Goal: Task Accomplishment & Management: Manage account settings

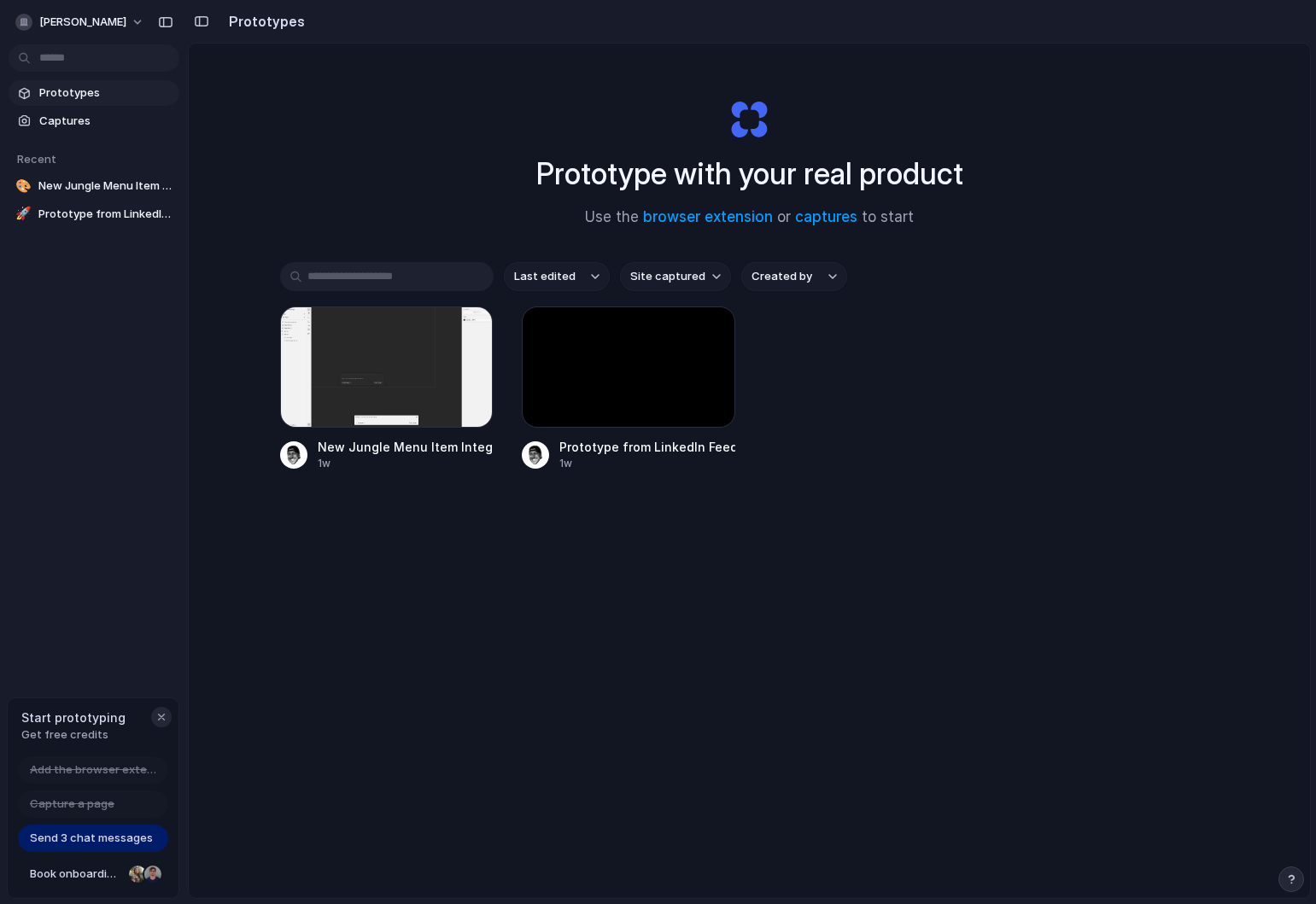
click at [159, 719] on div "button" at bounding box center [161, 717] width 14 height 14
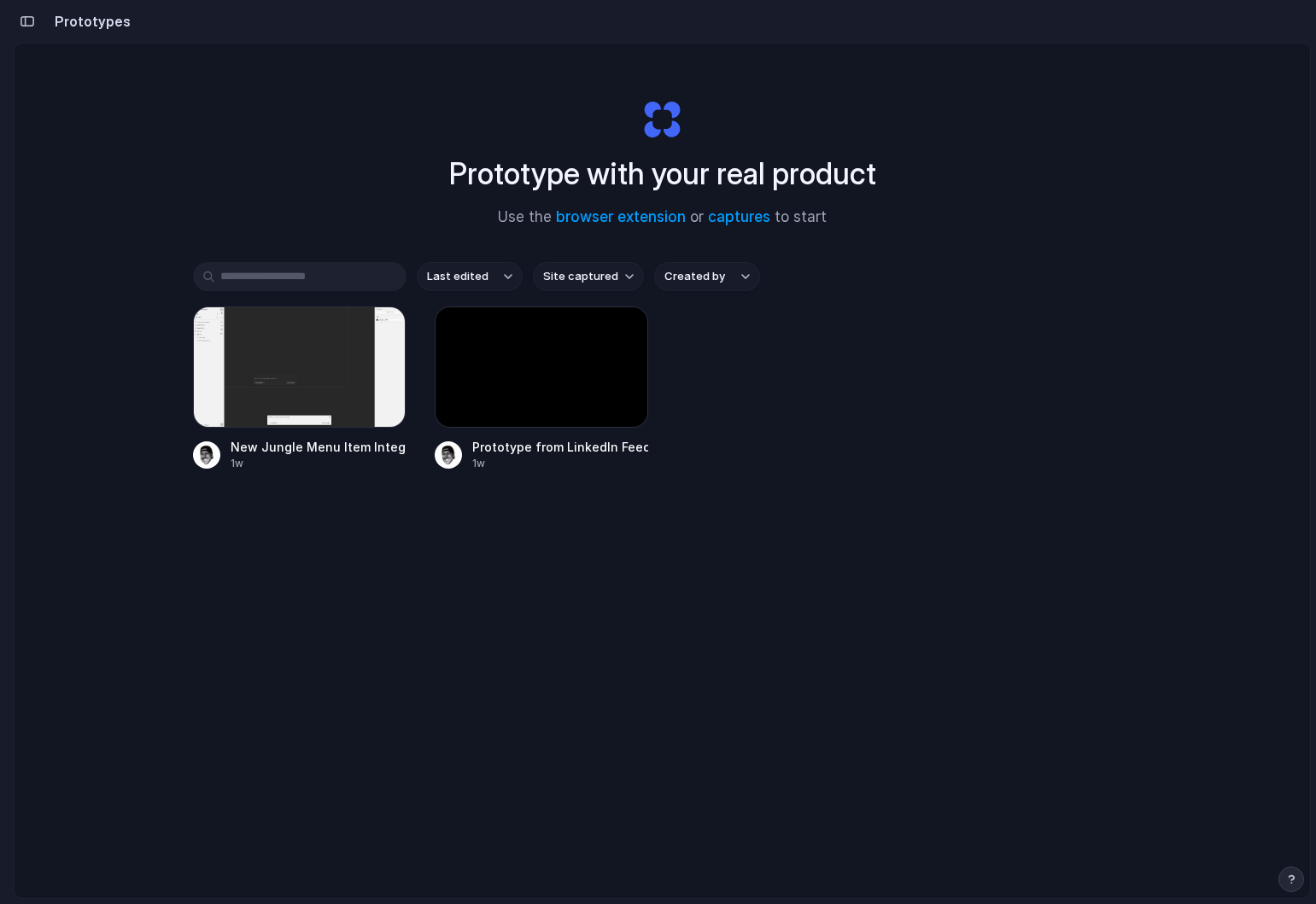
click at [27, 18] on div "button" at bounding box center [27, 21] width 15 height 12
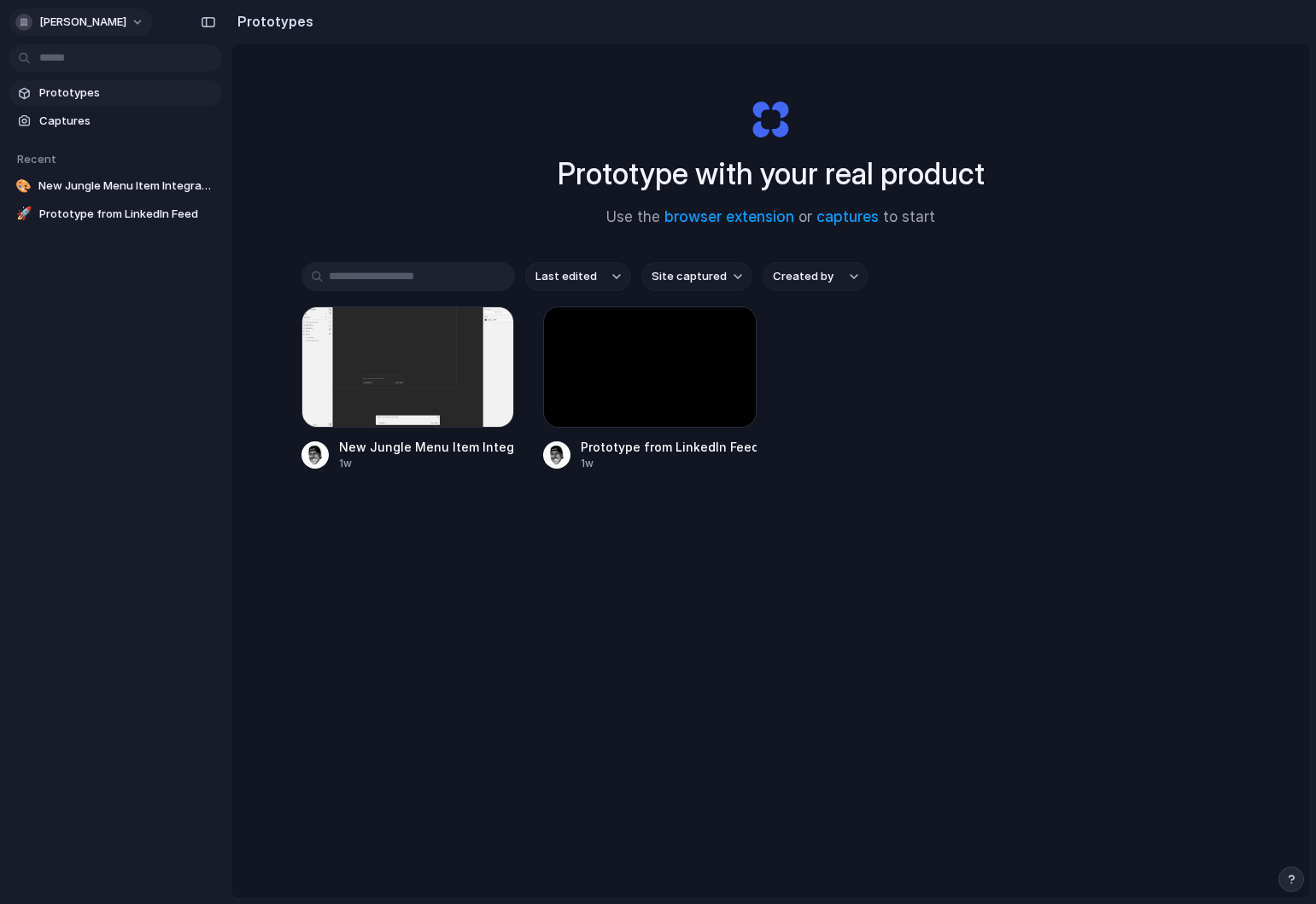
click at [106, 18] on span "[PERSON_NAME]" at bounding box center [83, 22] width 88 height 17
click at [129, 416] on div "Settings Invite members Change theme Sign out" at bounding box center [658, 452] width 1316 height 904
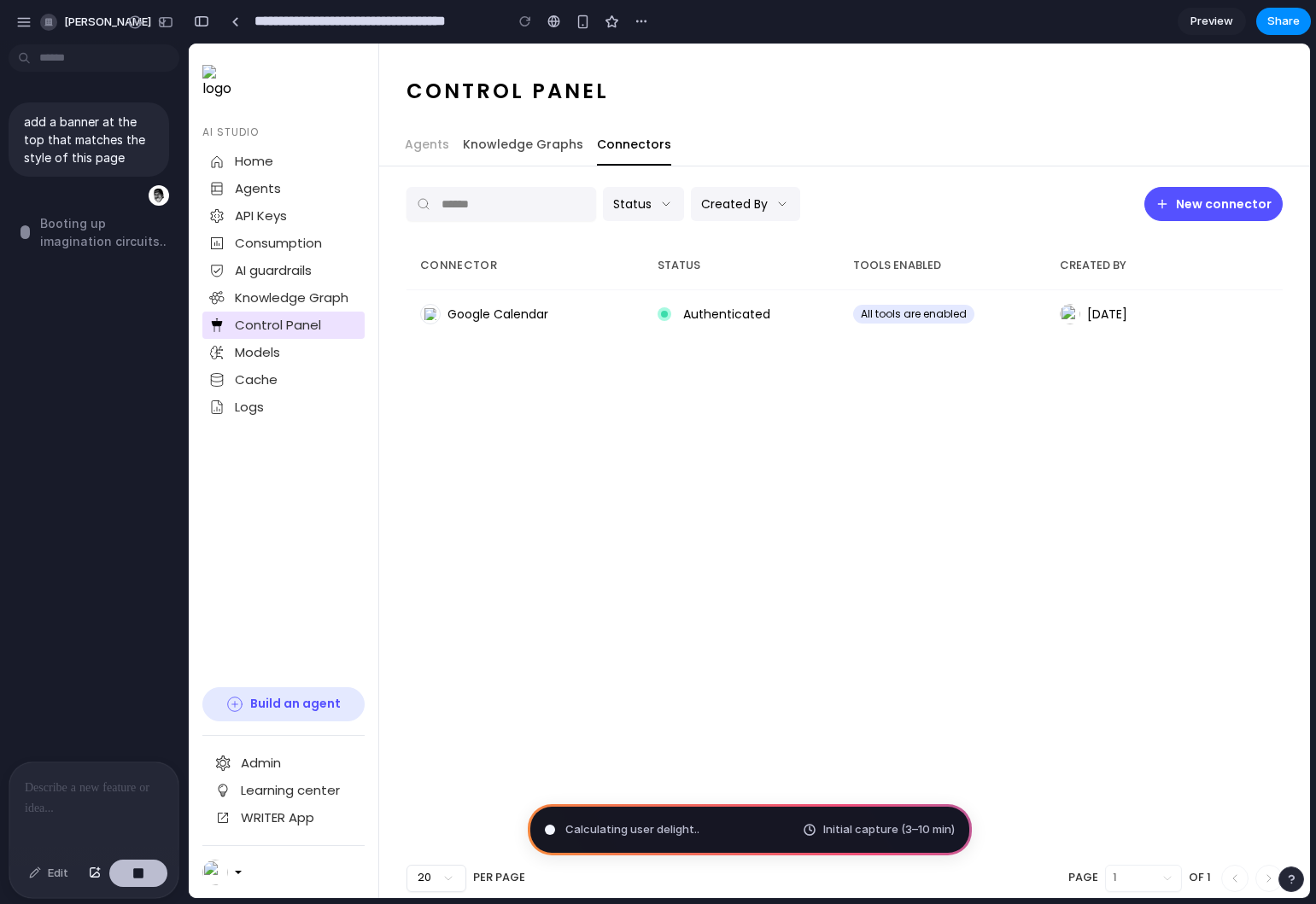
click at [141, 872] on div "button" at bounding box center [138, 873] width 12 height 12
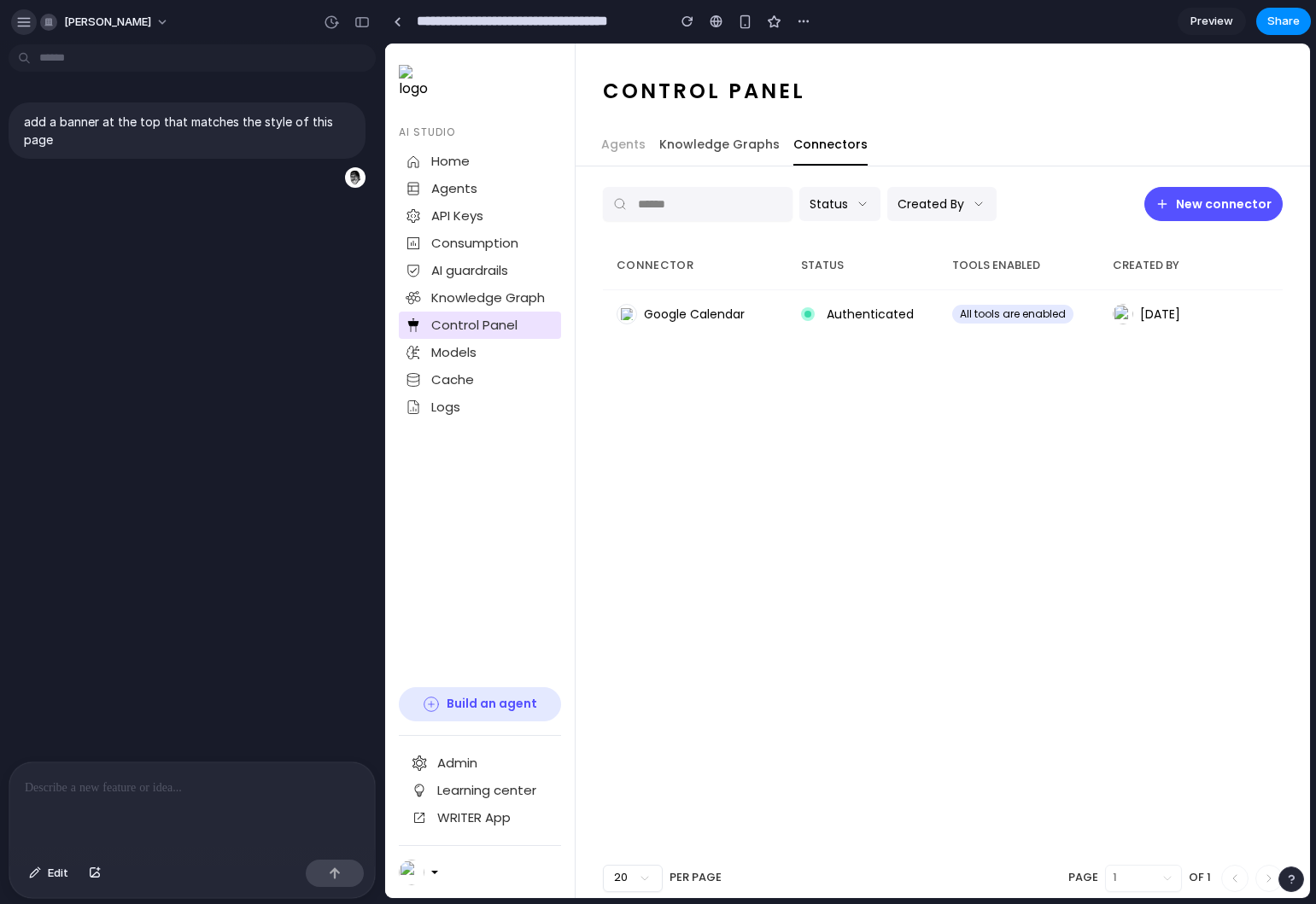
click at [27, 23] on div "button" at bounding box center [24, 22] width 15 height 15
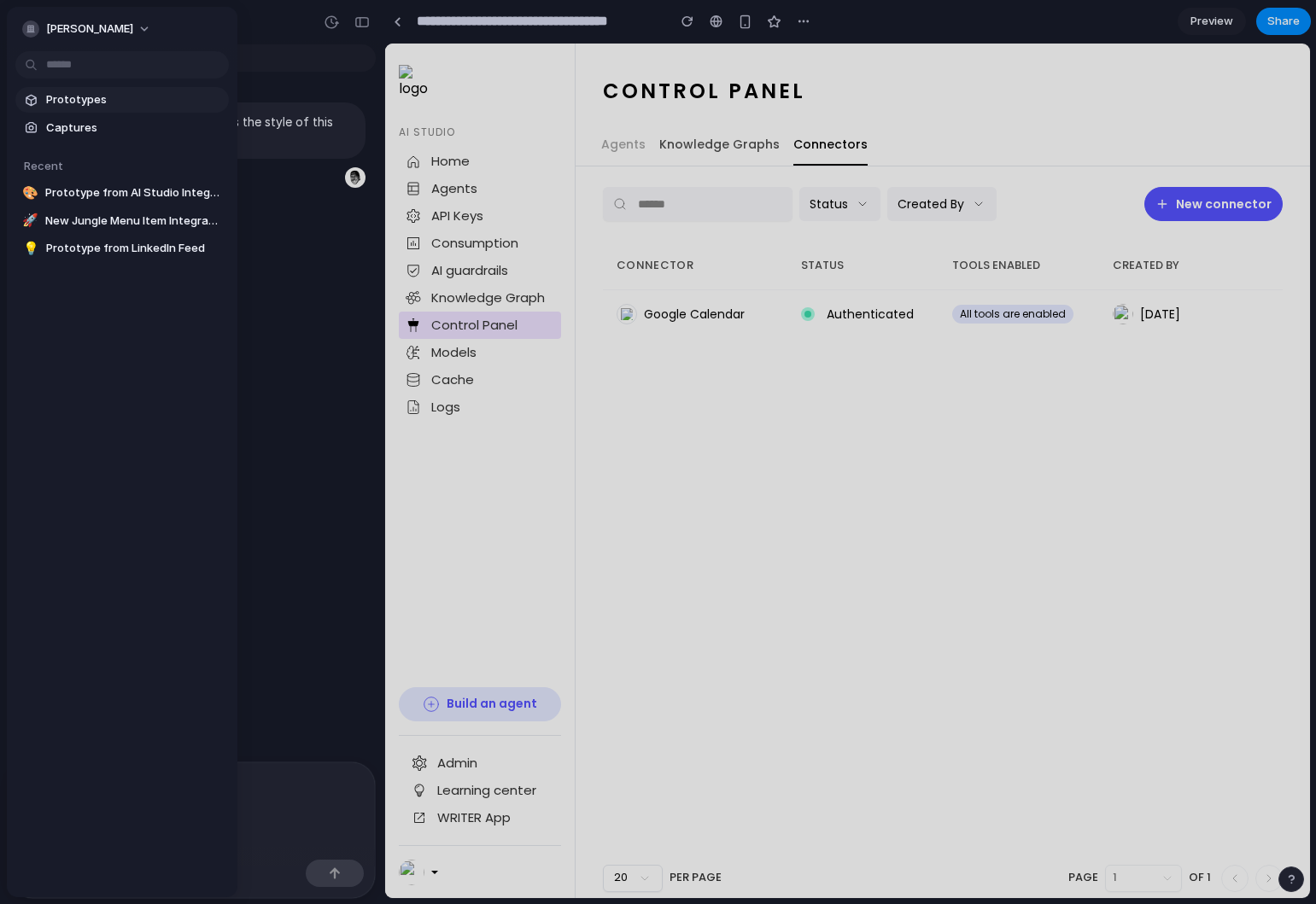
click at [82, 98] on span "Prototypes" at bounding box center [134, 100] width 176 height 17
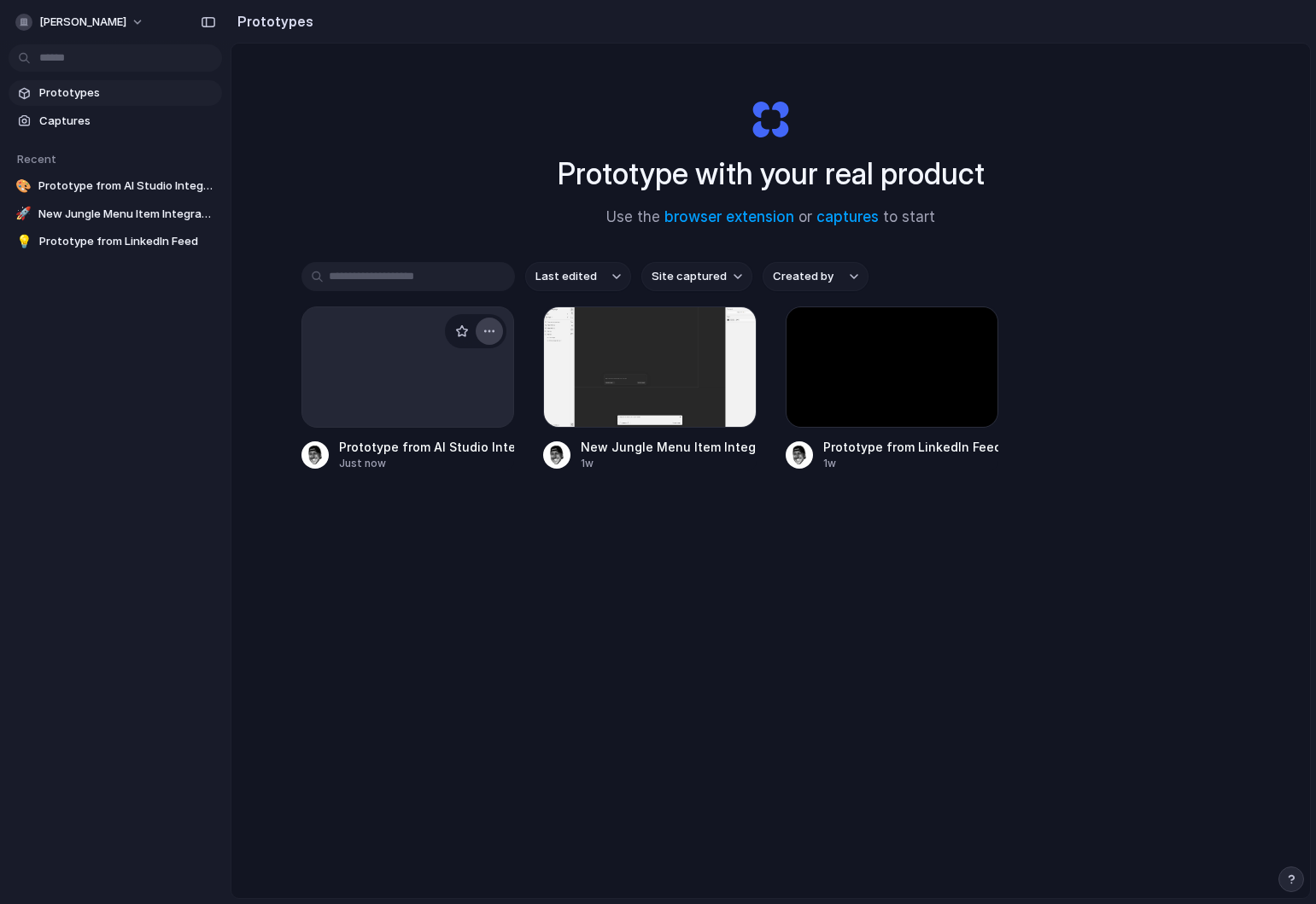
click at [492, 335] on div "button" at bounding box center [489, 331] width 14 height 14
click at [436, 457] on span "Delete" at bounding box center [425, 453] width 36 height 17
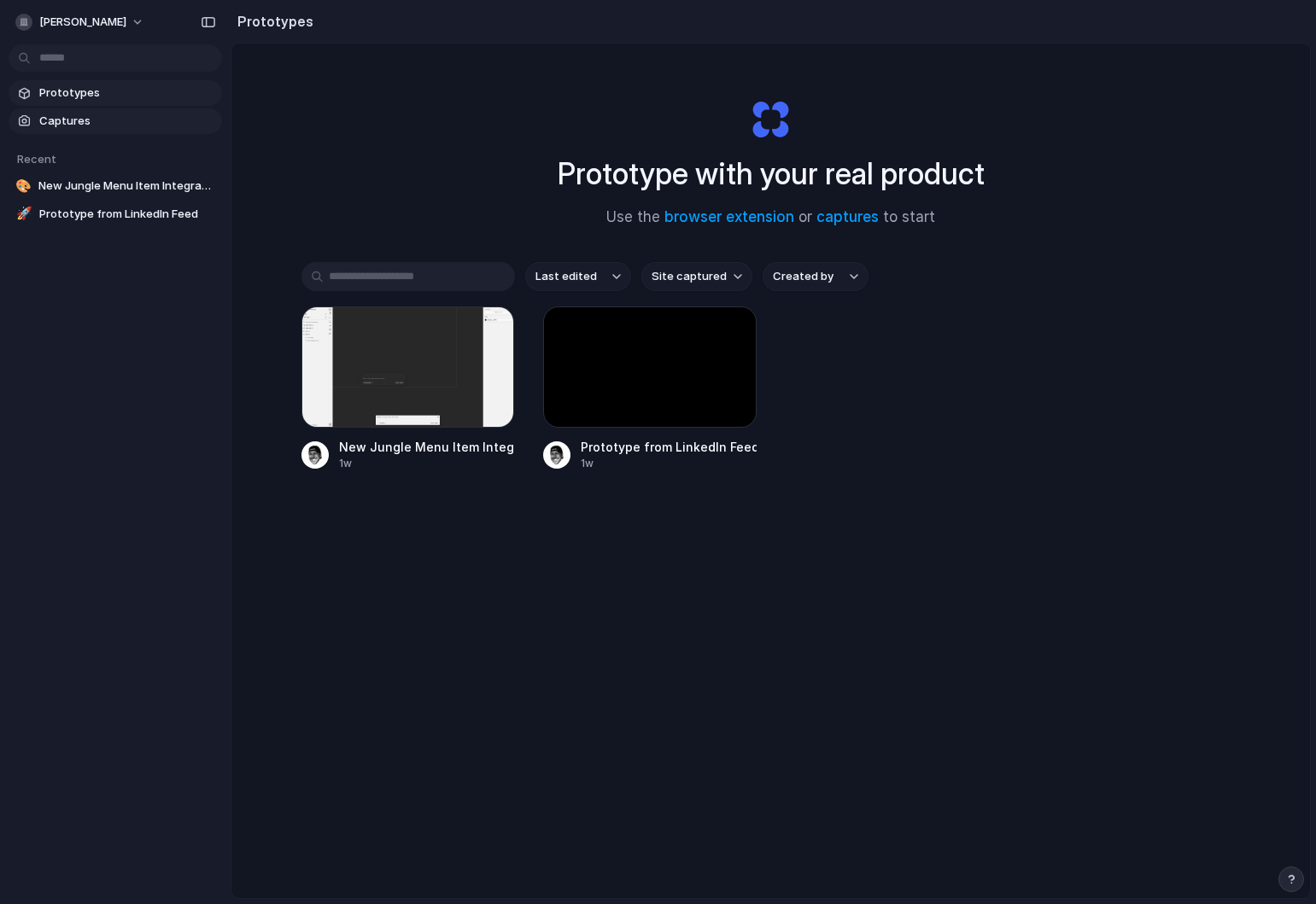
click at [57, 122] on span "Captures" at bounding box center [127, 121] width 176 height 17
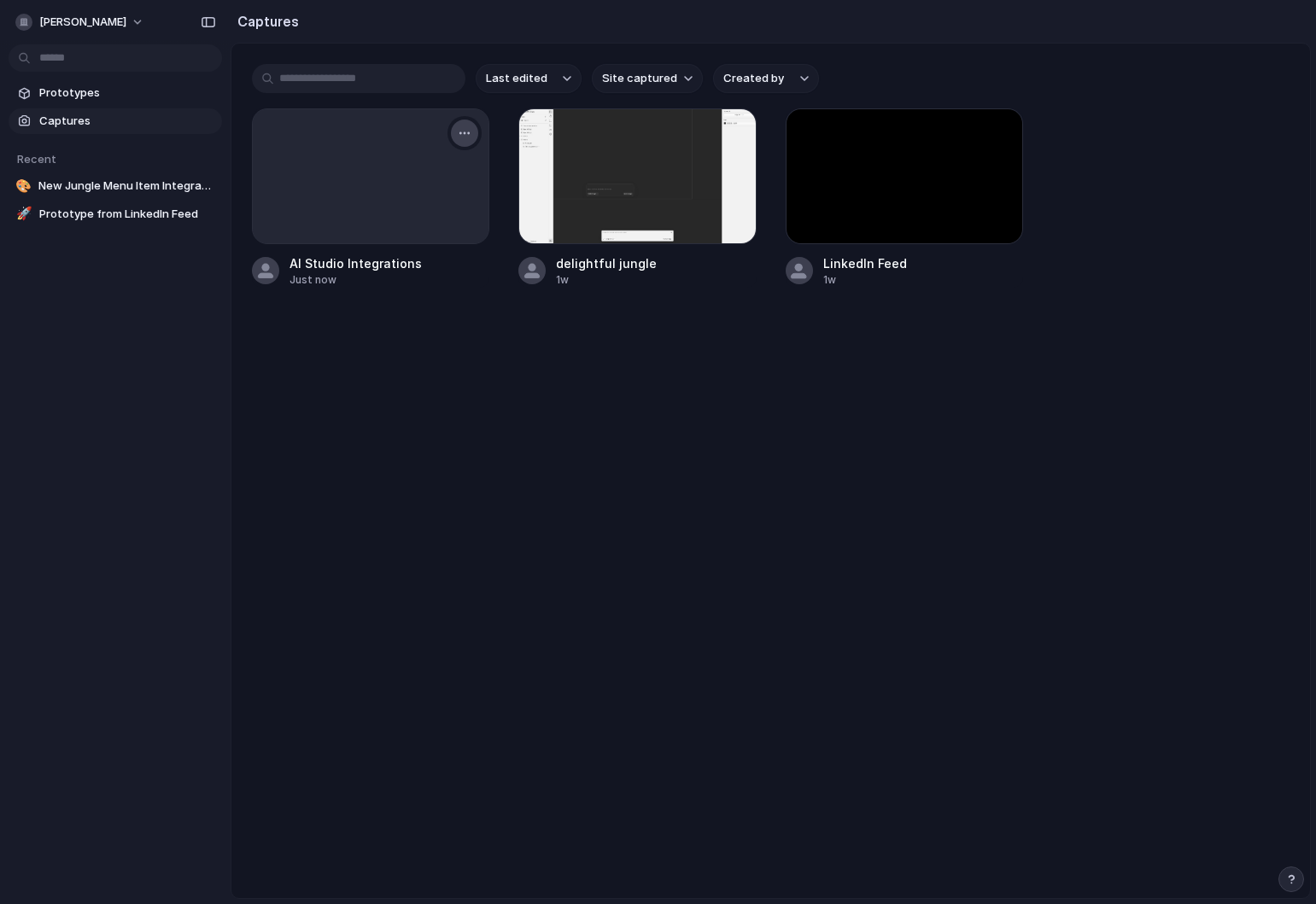
click at [467, 124] on button "button" at bounding box center [465, 133] width 27 height 27
click at [395, 281] on span "Delete" at bounding box center [386, 282] width 36 height 17
